Goal: Information Seeking & Learning: Learn about a topic

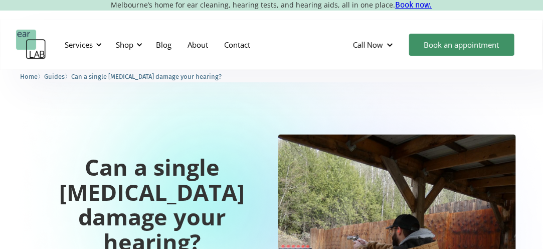
scroll to position [50, 0]
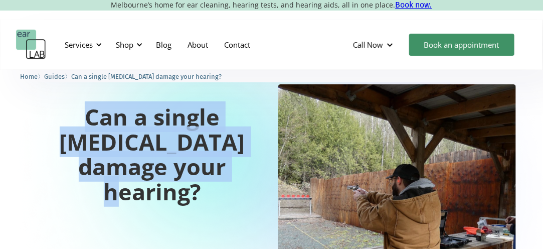
drag, startPoint x: 161, startPoint y: 160, endPoint x: 34, endPoint y: 118, distance: 133.6
click at [34, 118] on h1 "Can a single [MEDICAL_DATA] damage your hearing?" at bounding box center [152, 153] width 250 height 99
copy h1 "Can a single [MEDICAL_DATA] damage your hearing?"
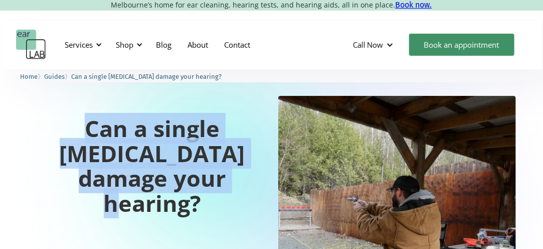
scroll to position [0, 0]
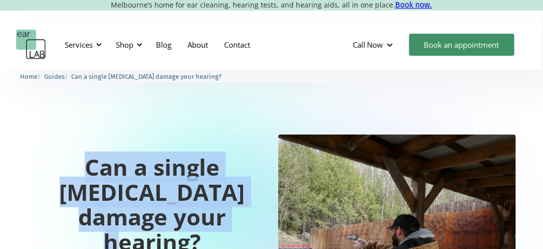
click at [47, 208] on h1 "Can a single [MEDICAL_DATA] damage your hearing?" at bounding box center [152, 204] width 250 height 99
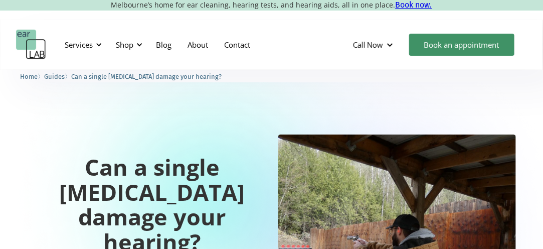
click at [36, 47] on img "home" at bounding box center [31, 45] width 30 height 30
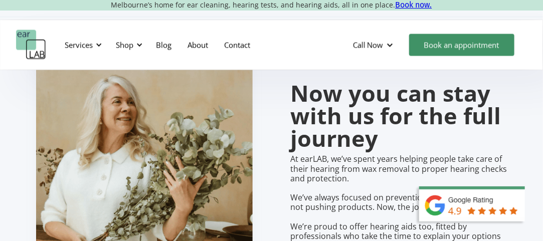
scroll to position [703, 0]
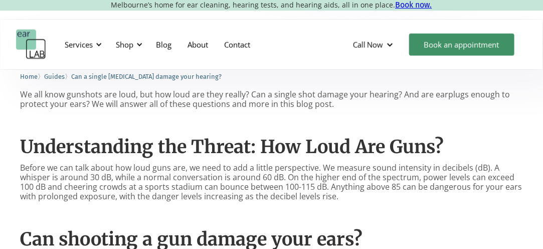
scroll to position [401, 0]
